Goal: Transaction & Acquisition: Purchase product/service

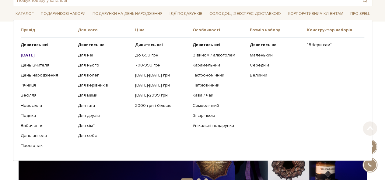
scroll to position [46, 0]
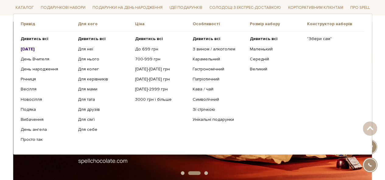
click at [26, 46] on b "[DATE]" at bounding box center [28, 48] width 14 height 5
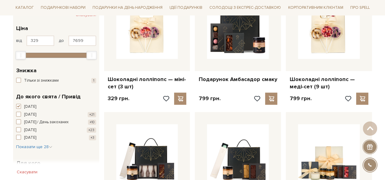
scroll to position [108, 0]
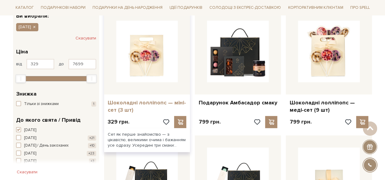
click at [129, 100] on link "Шоколадні лолліпопс — міні-сет (3 шт)" at bounding box center [147, 106] width 79 height 14
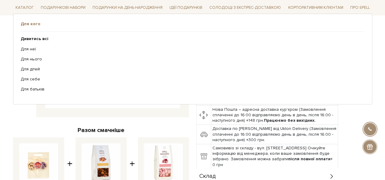
scroll to position [116, 0]
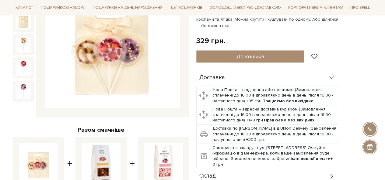
click at [103, 88] on img at bounding box center [112, 41] width 134 height 134
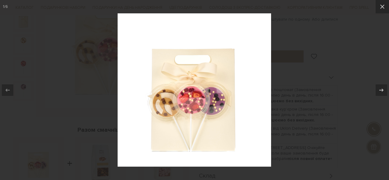
click at [363, 53] on div at bounding box center [194, 90] width 389 height 180
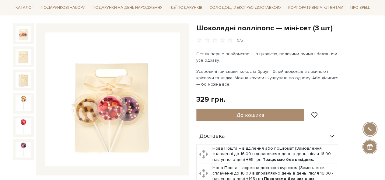
scroll to position [57, 0]
